Goal: Task Accomplishment & Management: Use online tool/utility

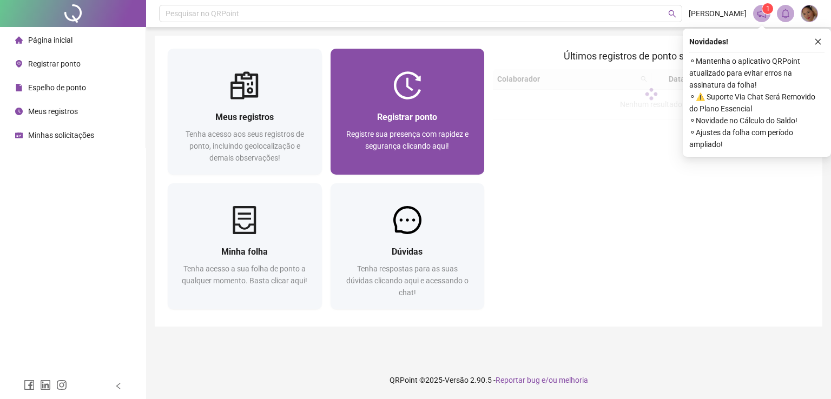
click at [398, 79] on img at bounding box center [407, 85] width 28 height 28
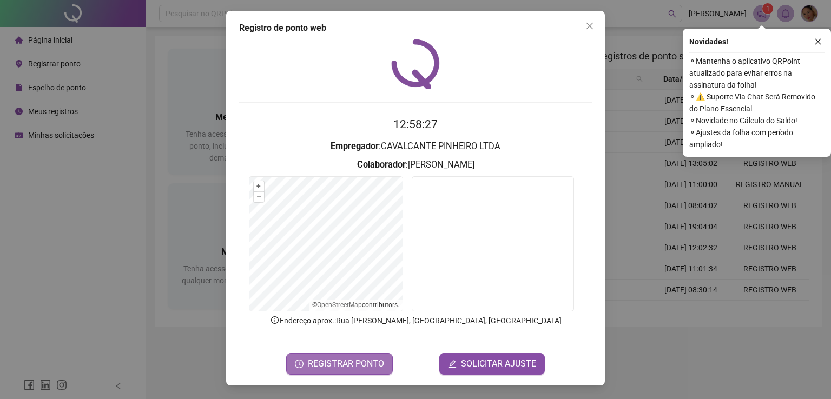
click at [366, 365] on span "REGISTRAR PONTO" at bounding box center [346, 364] width 76 height 13
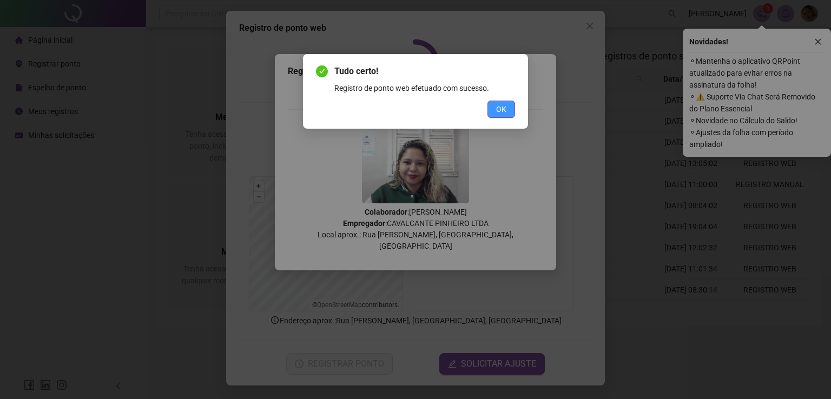
click at [499, 107] on span "OK" at bounding box center [501, 109] width 10 height 12
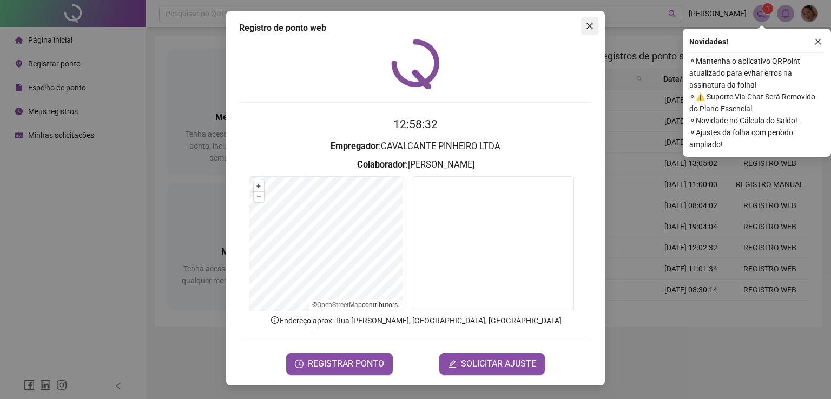
click at [590, 26] on icon "close" at bounding box center [590, 26] width 6 height 6
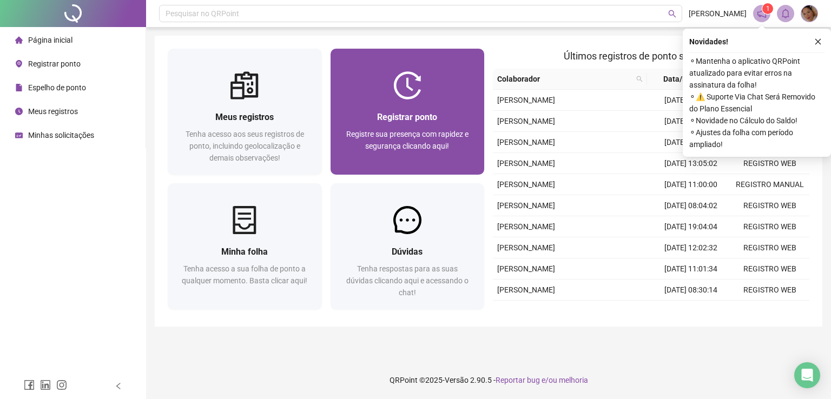
click at [377, 94] on div at bounding box center [408, 85] width 154 height 28
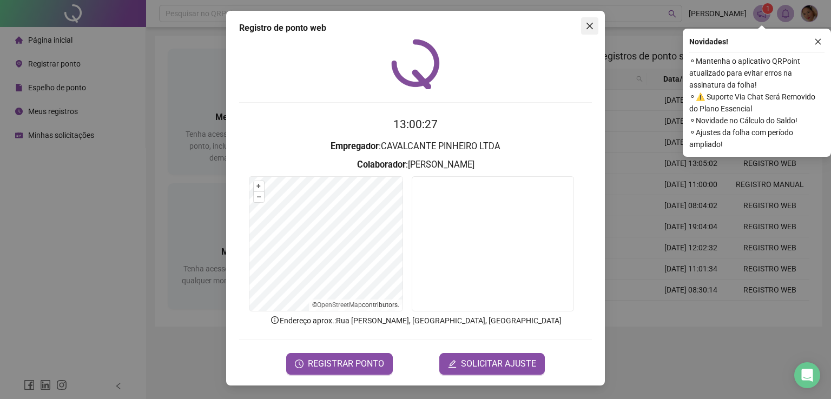
click at [588, 25] on icon "close" at bounding box center [590, 26] width 9 height 9
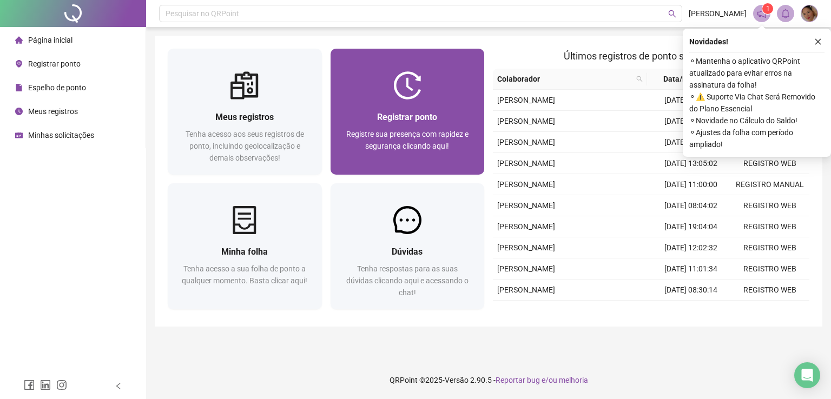
click at [359, 94] on div at bounding box center [408, 85] width 154 height 28
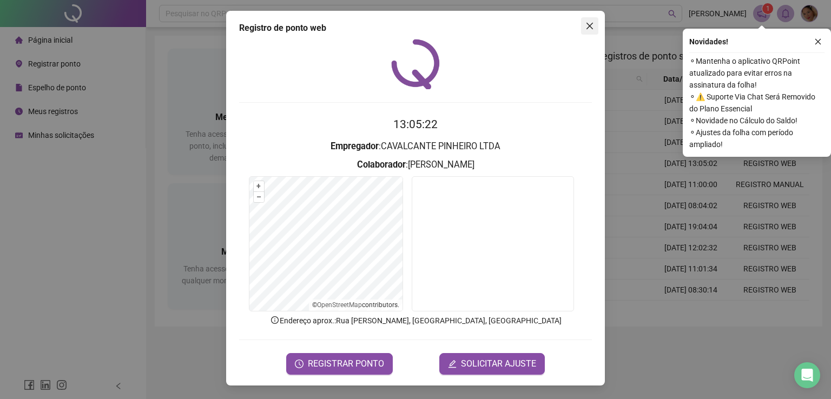
click at [591, 25] on icon "close" at bounding box center [590, 26] width 9 height 9
